Goal: Transaction & Acquisition: Purchase product/service

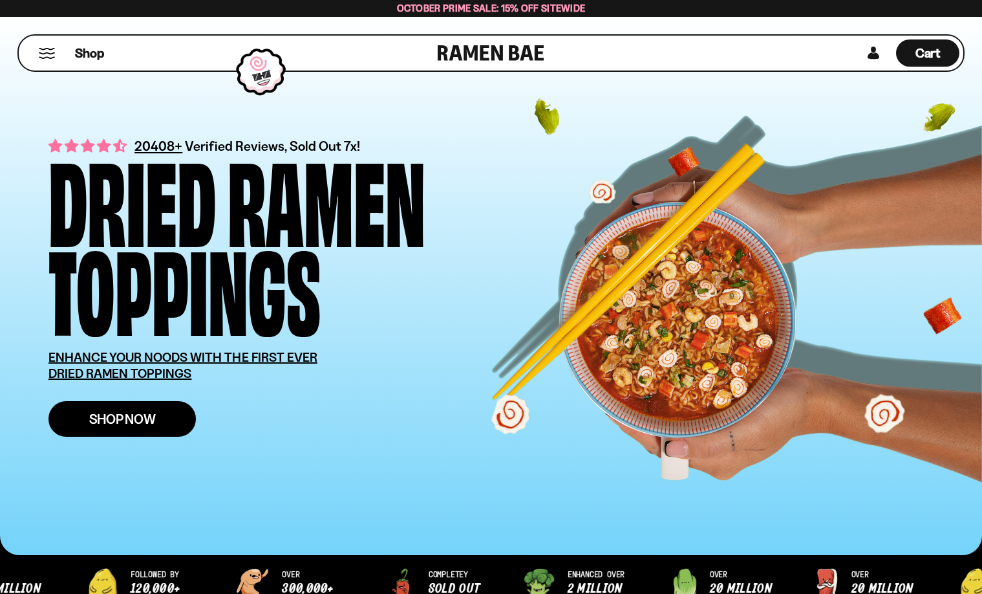
click at [111, 422] on span "Shop Now" at bounding box center [122, 419] width 67 height 14
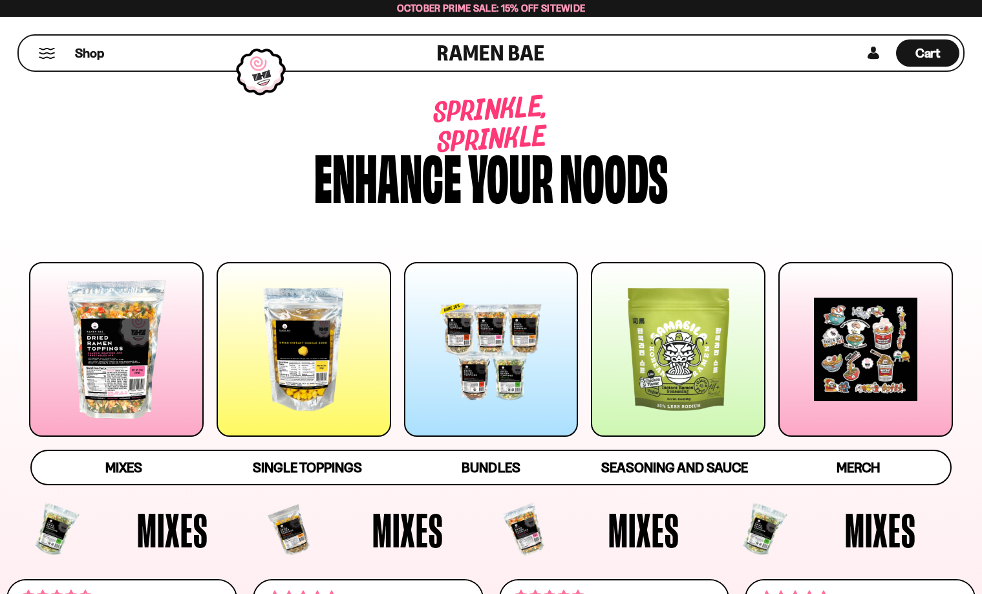
scroll to position [3, 0]
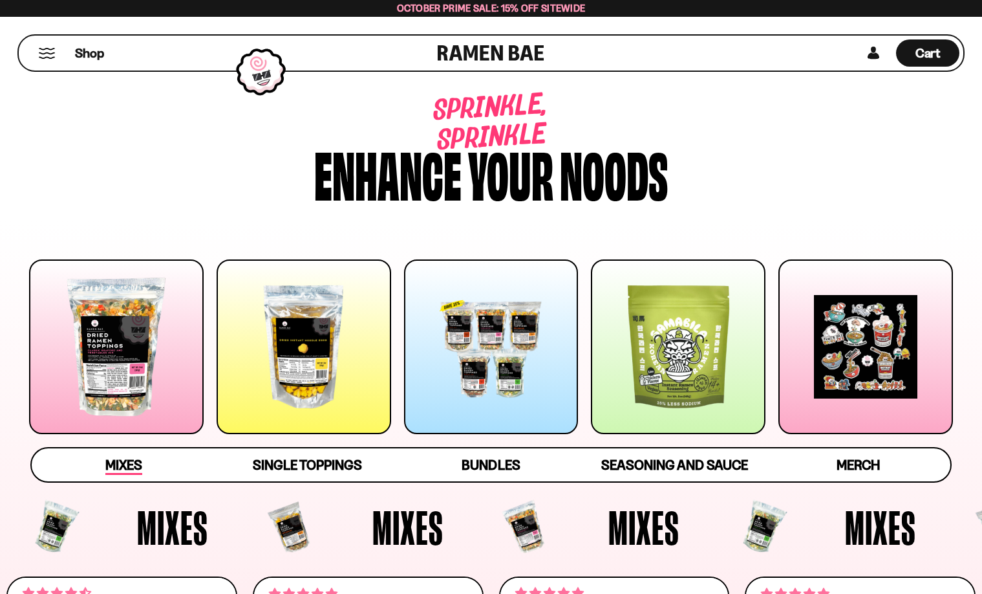
click at [120, 467] on span "Mixes" at bounding box center [123, 465] width 37 height 18
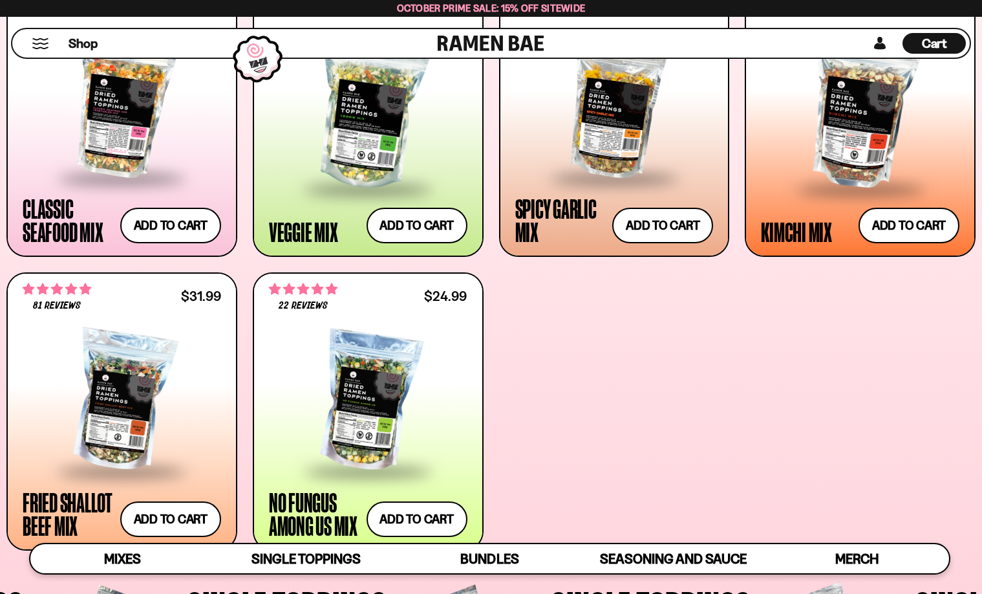
scroll to position [628, 0]
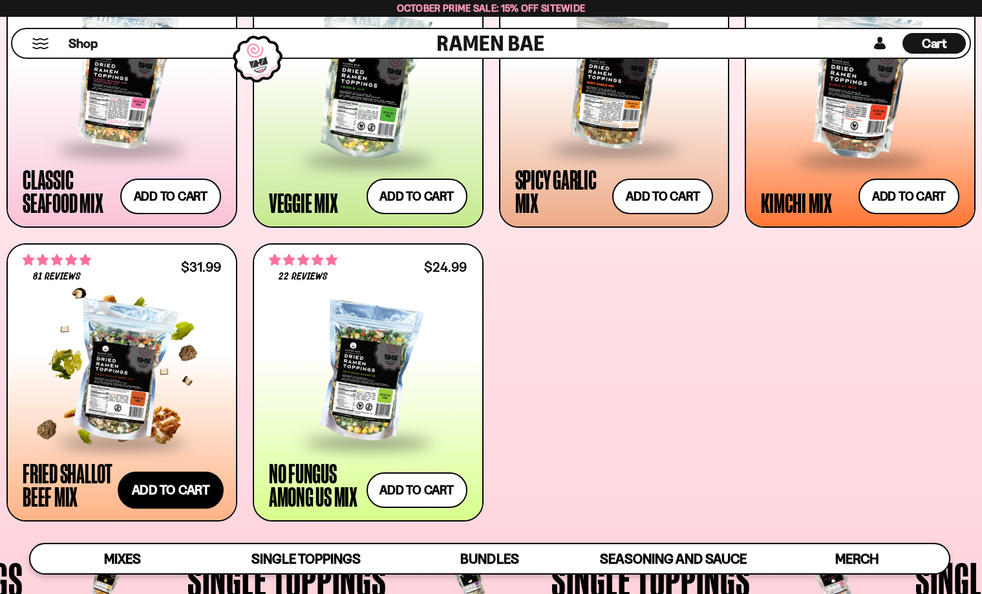
click at [162, 492] on button "Add to cart Add ― Regular price $31.99 Regular price Sale price $31.99 Unit pri…" at bounding box center [171, 489] width 106 height 37
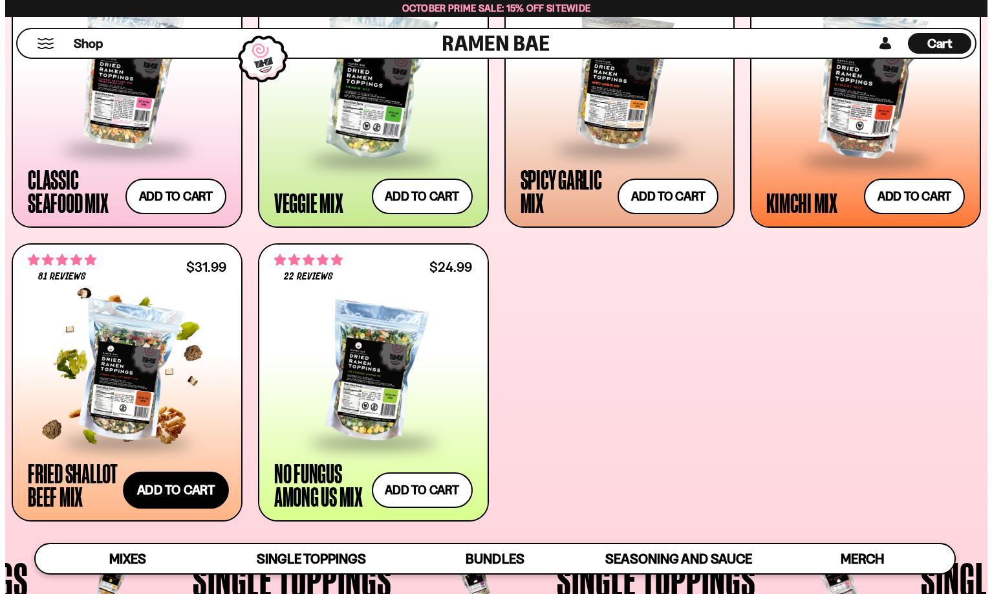
scroll to position [631, 0]
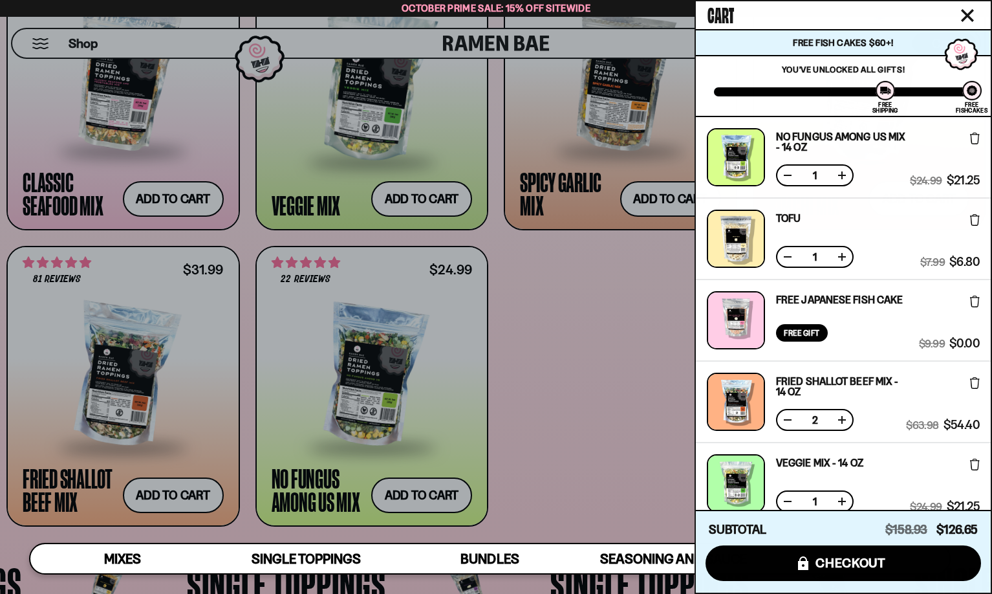
click at [784, 420] on button at bounding box center [787, 419] width 13 height 13
click at [973, 140] on icon at bounding box center [975, 139] width 10 height 12
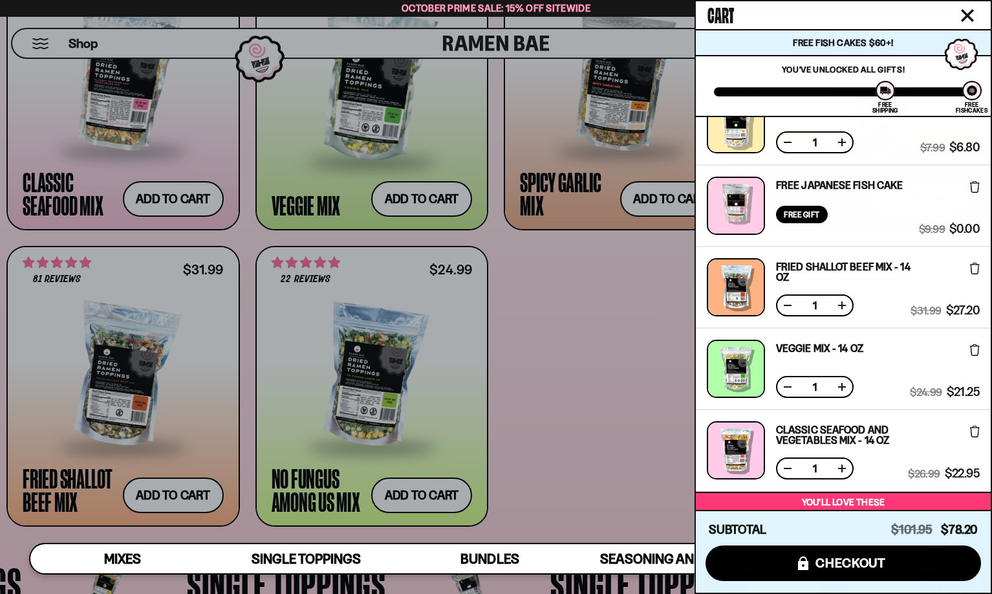
scroll to position [237, 0]
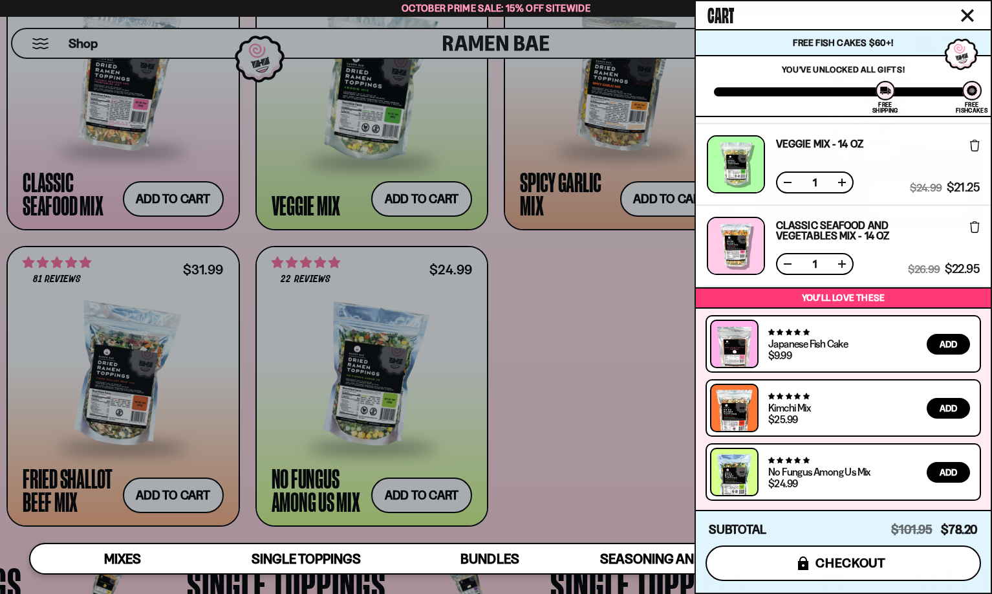
click at [838, 564] on span "checkout" at bounding box center [850, 562] width 70 height 14
